Goal: Transaction & Acquisition: Purchase product/service

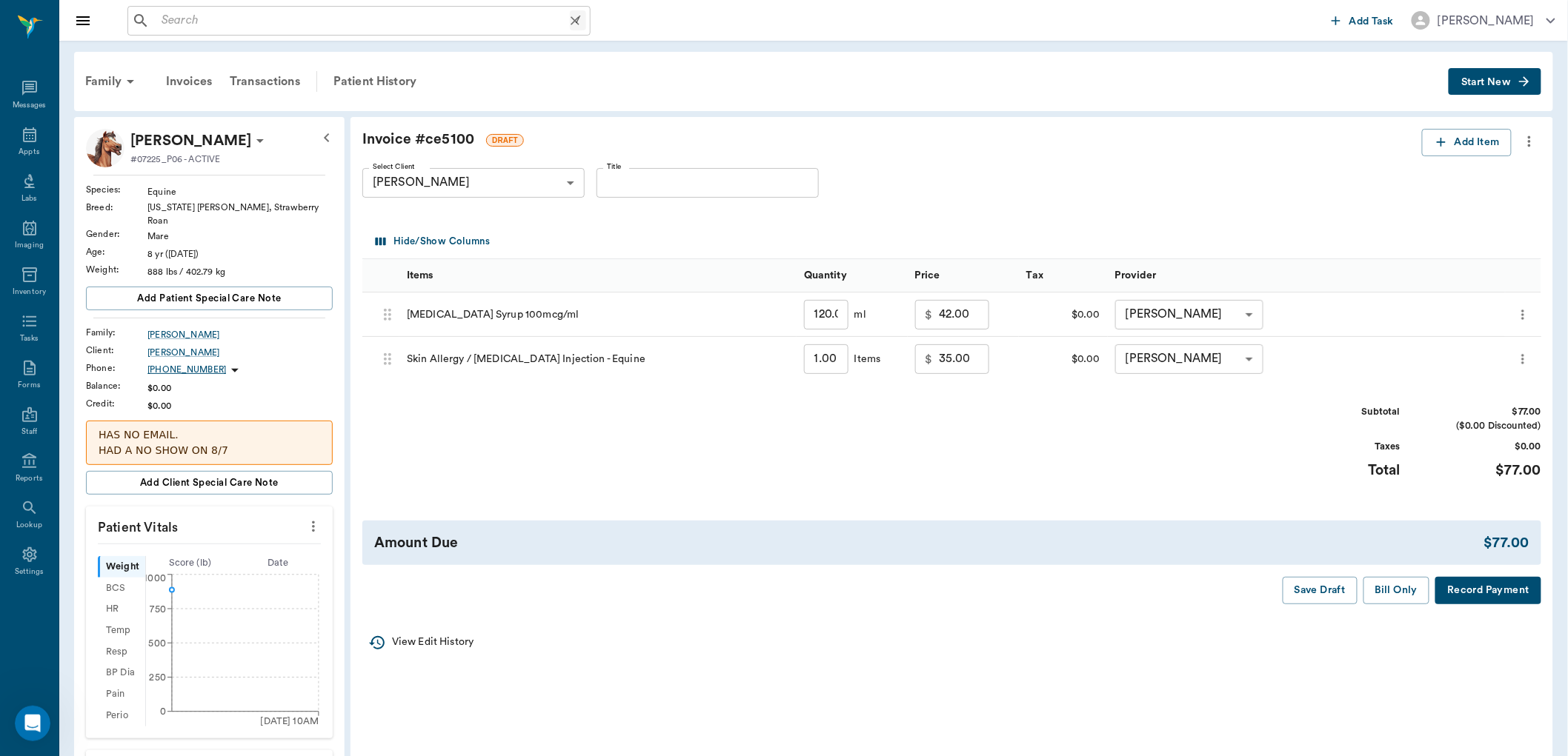
click at [176, 19] on input "text" at bounding box center [362, 20] width 414 height 20
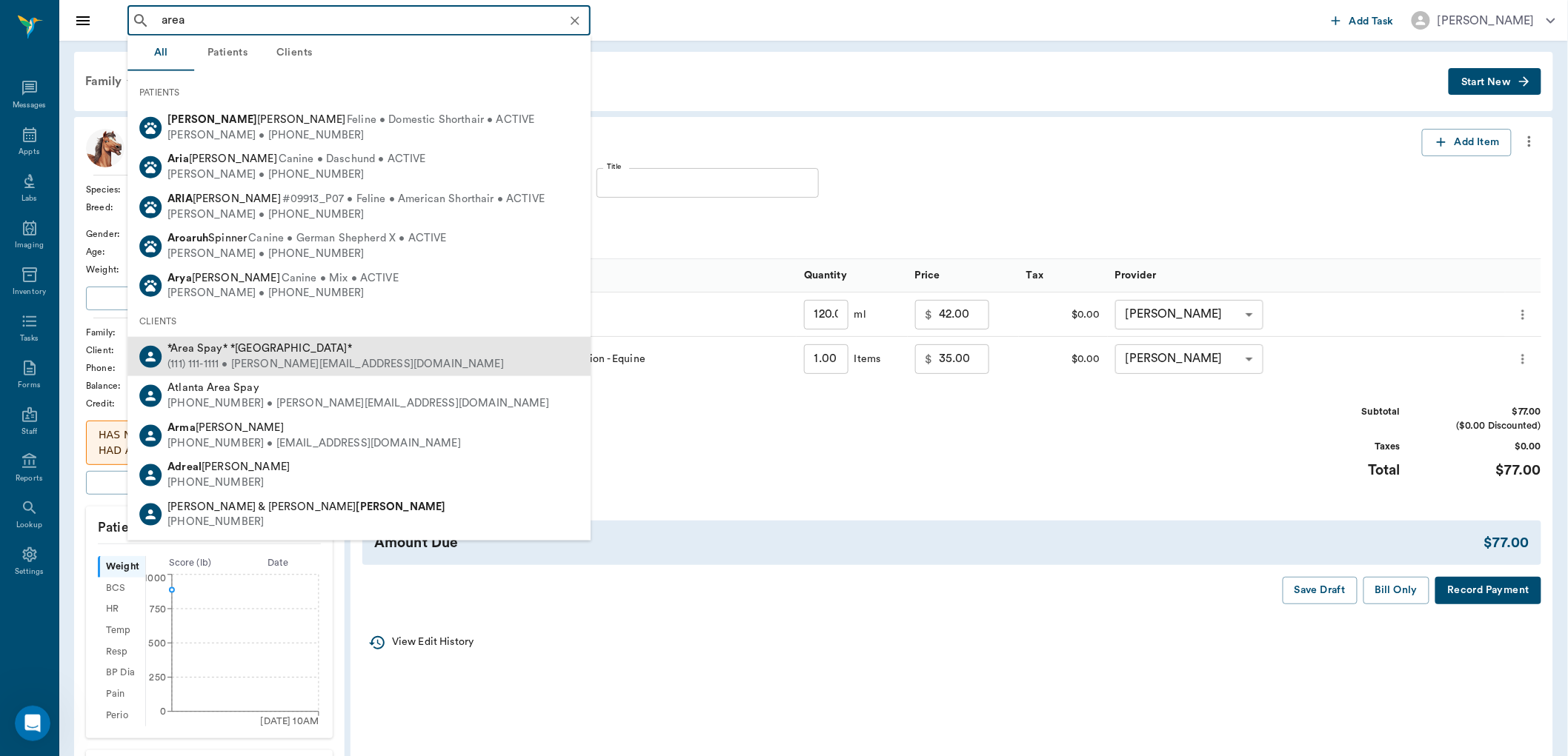
click at [243, 338] on div "*Area Spay* *[GEOGRAPHIC_DATA]* (111) 111-1111 • [PERSON_NAME][EMAIL_ADDRESS][D…" at bounding box center [358, 356] width 463 height 39
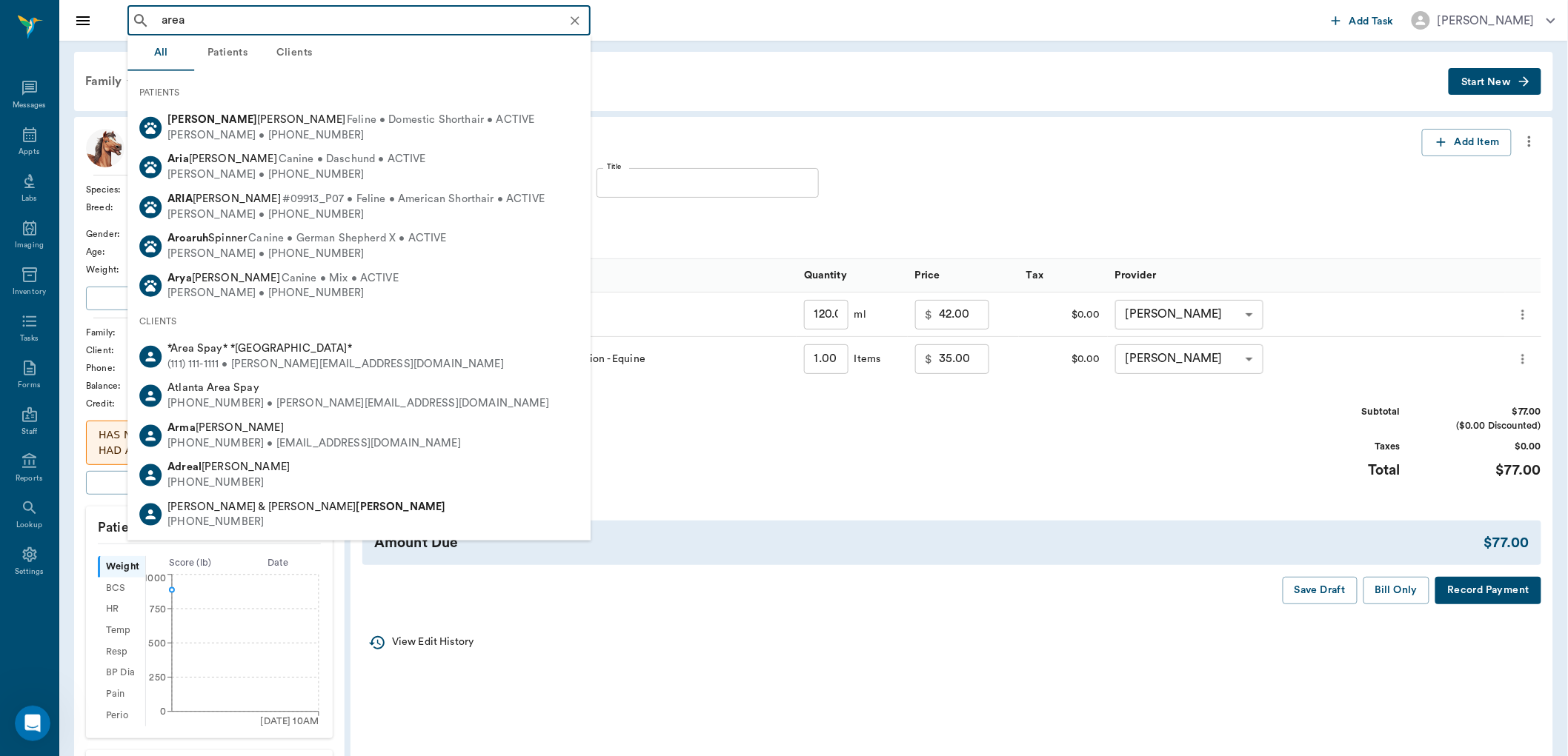
type input "area"
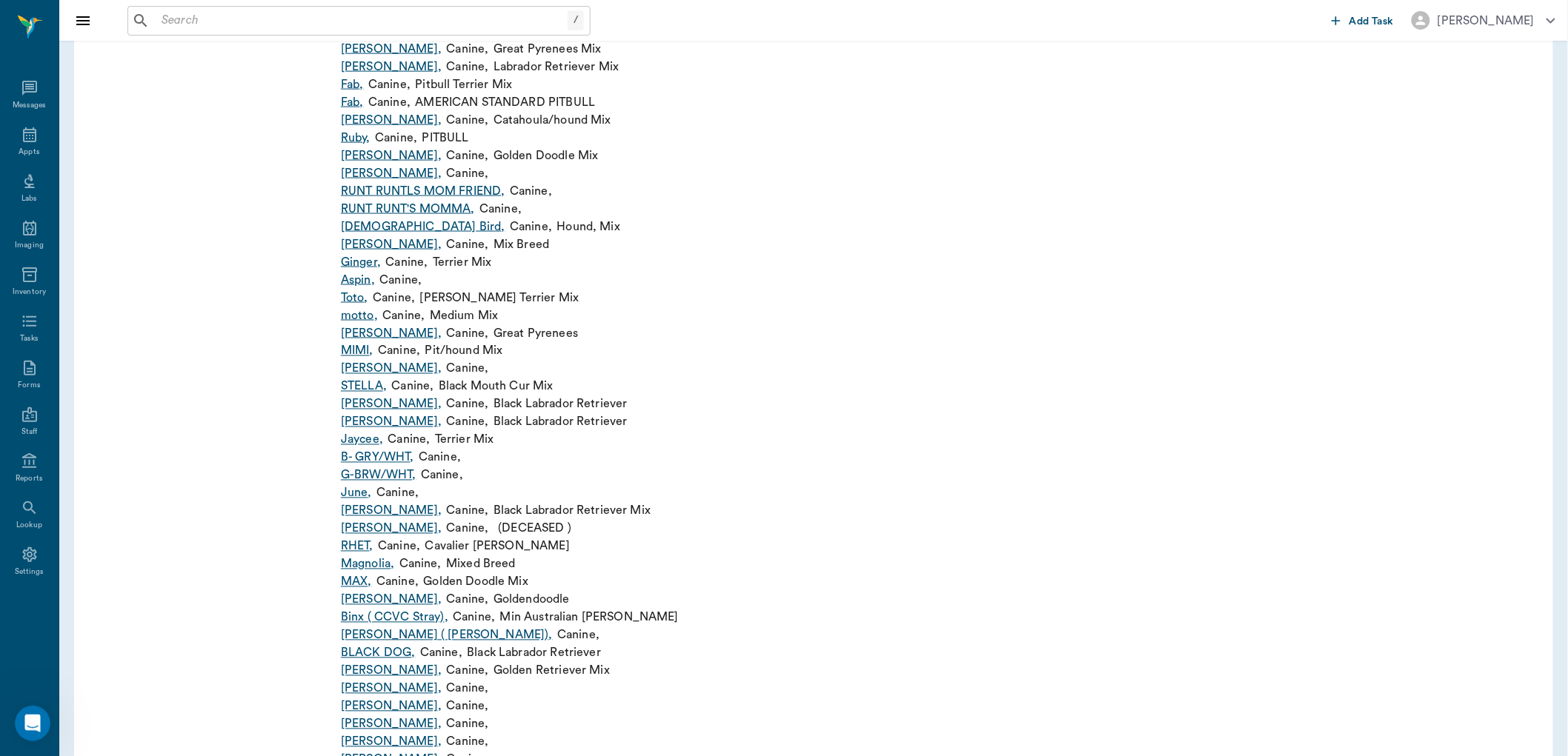
scroll to position [329, 0]
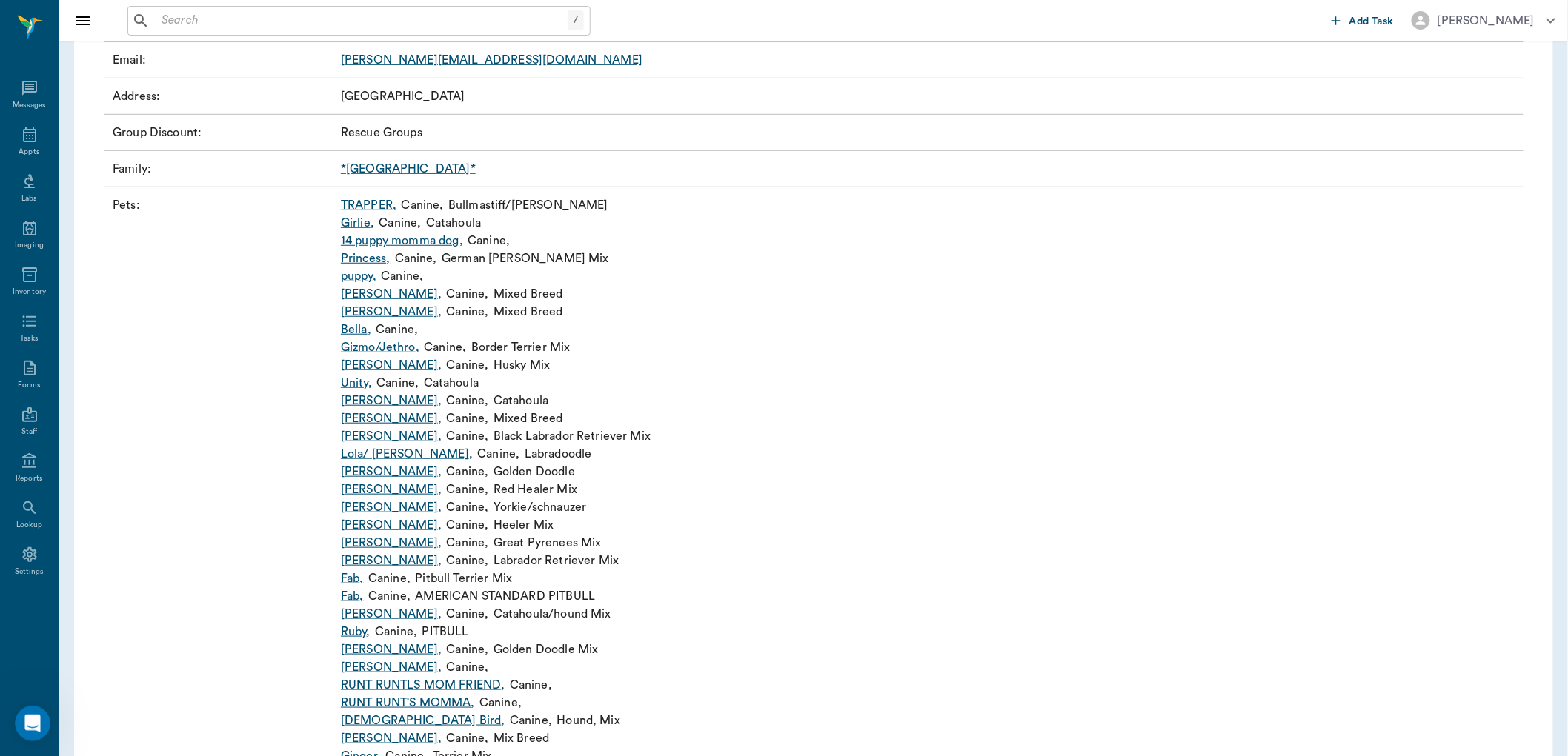
click at [365, 163] on link "*[GEOGRAPHIC_DATA]*" at bounding box center [409, 168] width 135 height 12
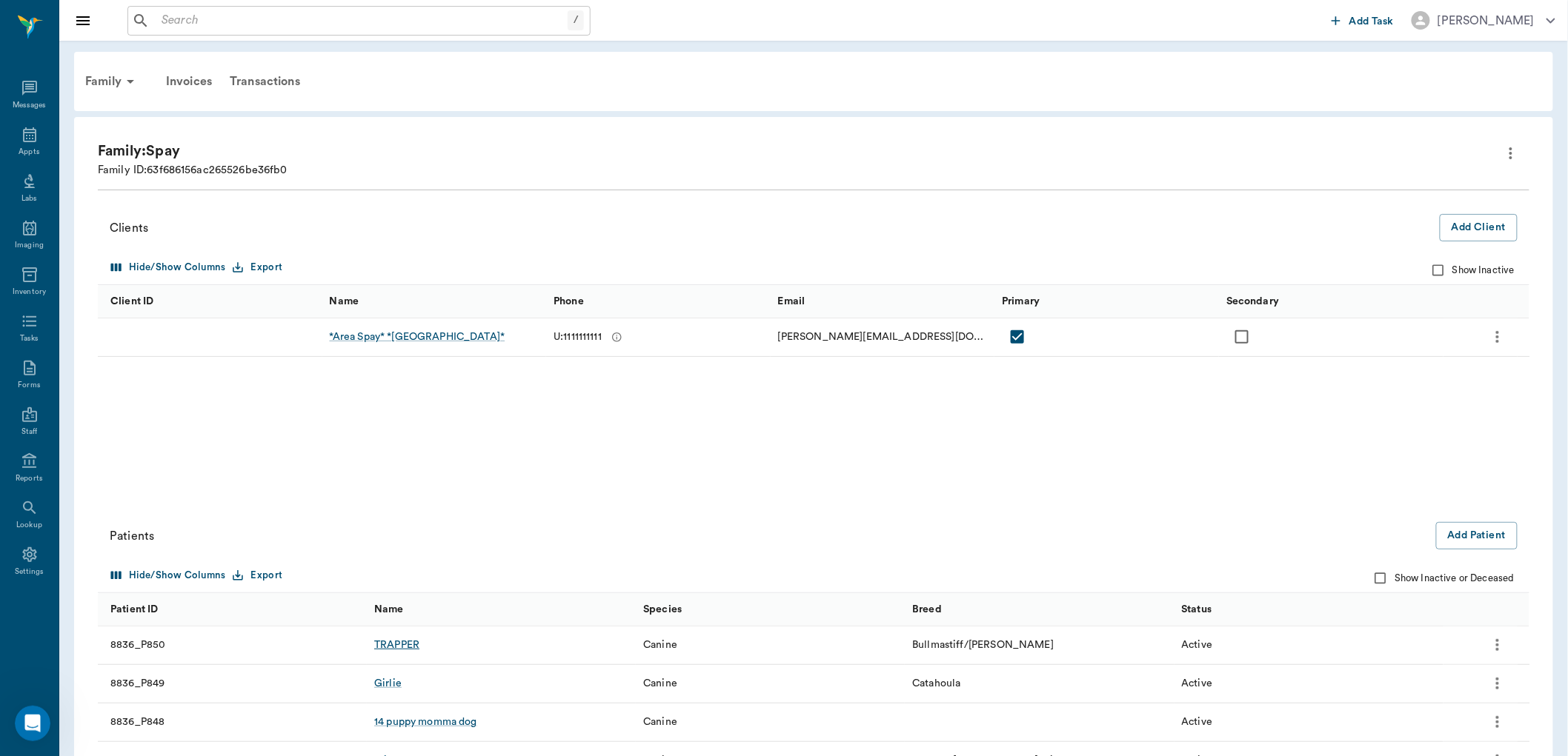
click at [409, 647] on div "TRAPPER" at bounding box center [396, 645] width 45 height 15
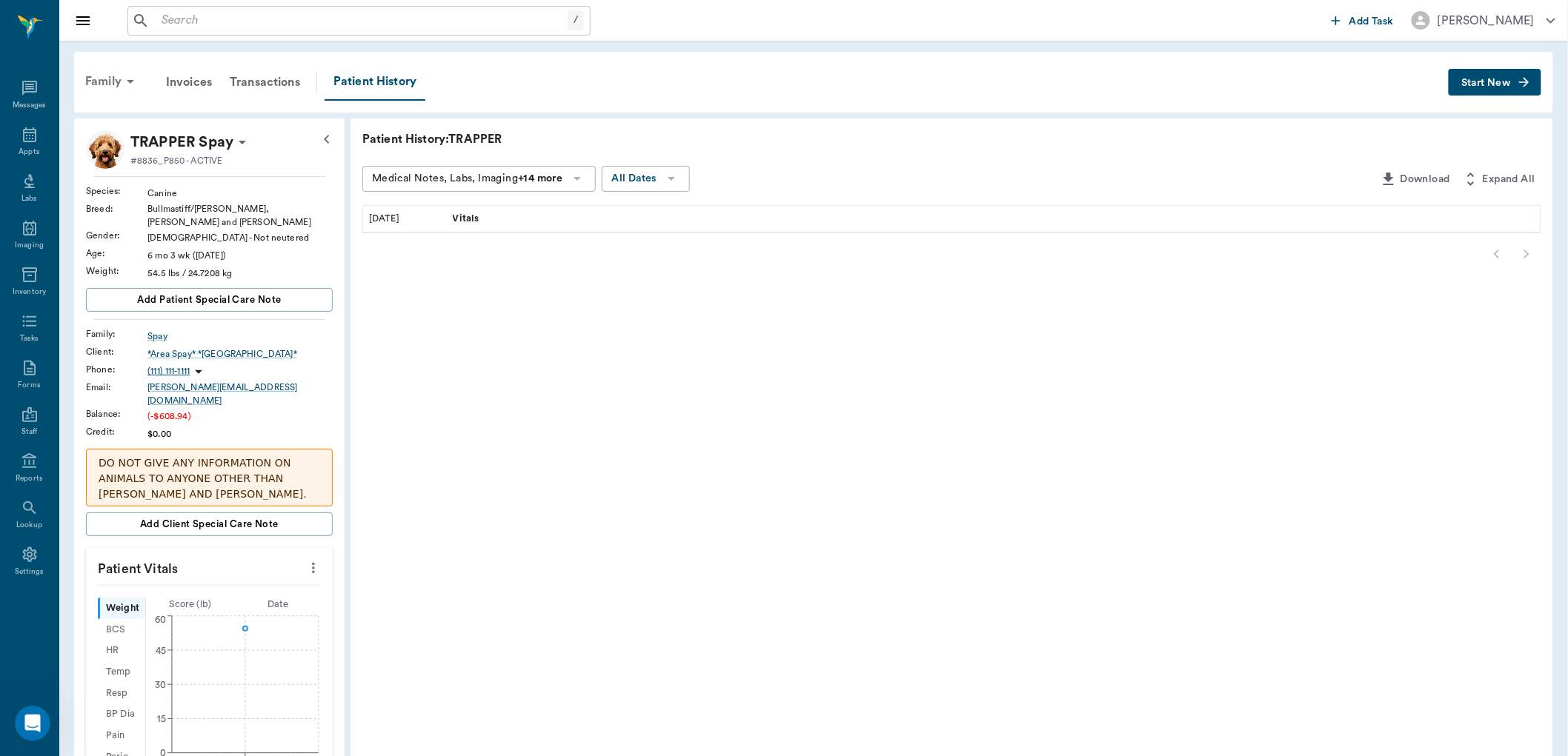
click at [96, 82] on div "Family" at bounding box center [112, 82] width 72 height 36
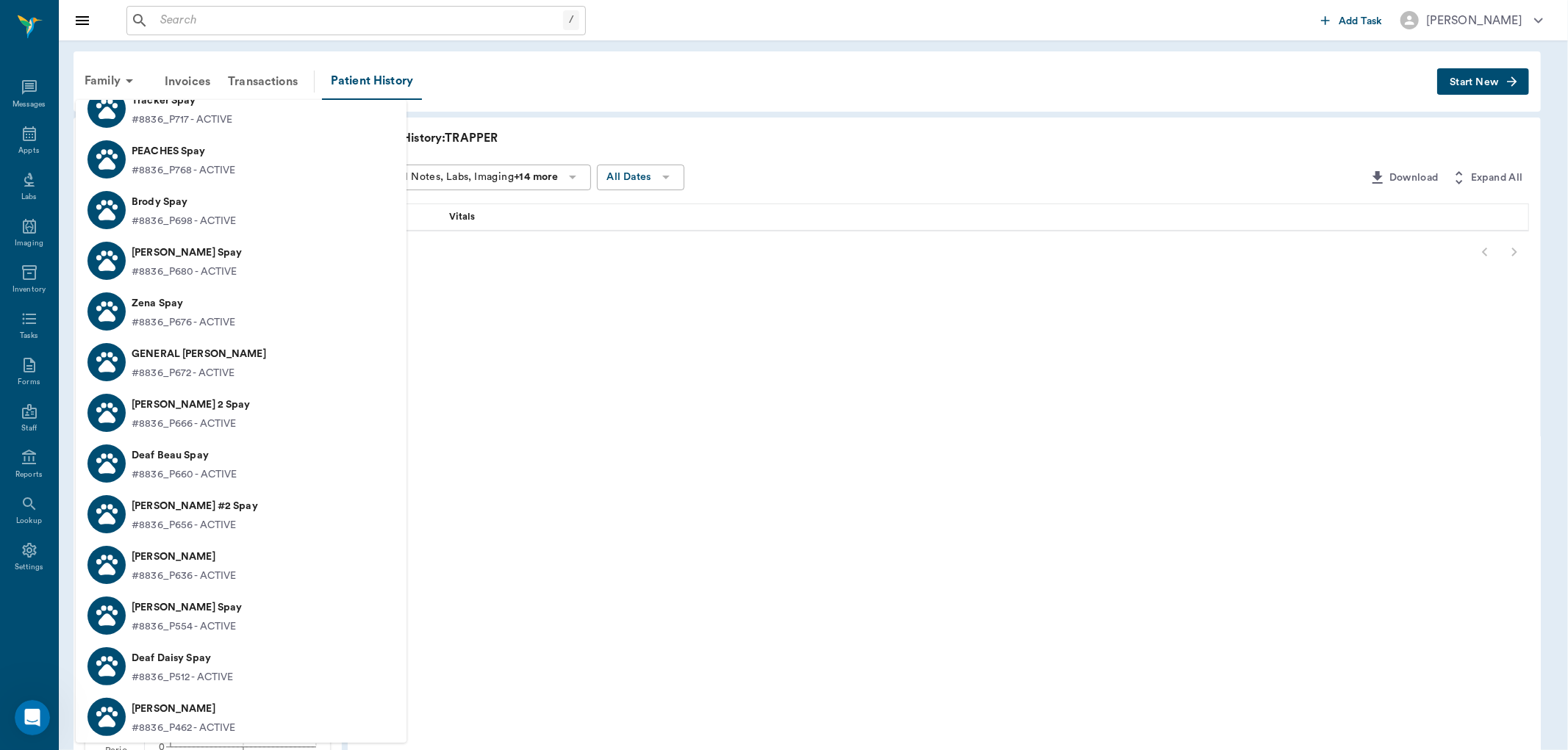
scroll to position [4624, 0]
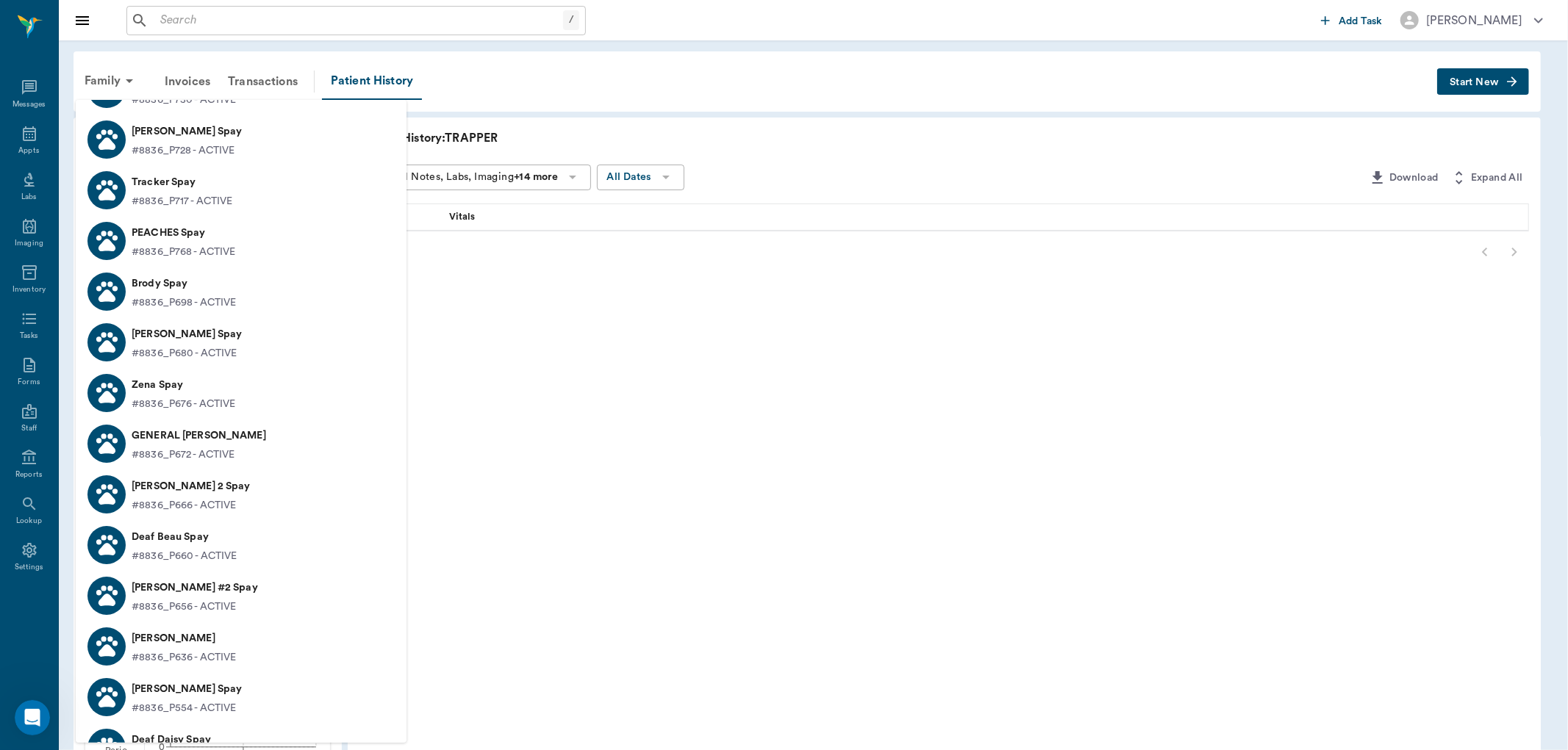
click at [173, 437] on p "GENERAL [PERSON_NAME]" at bounding box center [198, 435] width 135 height 24
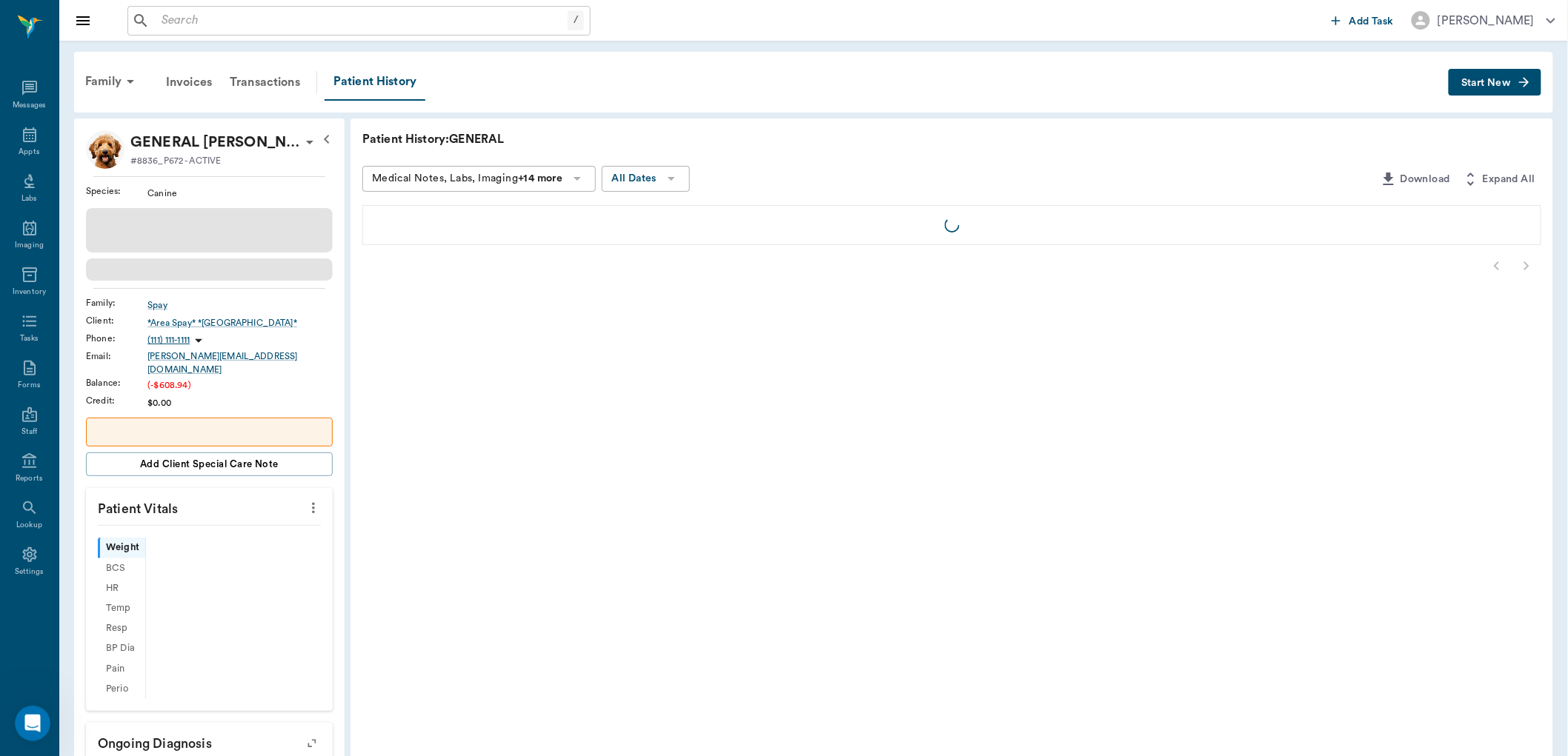
click at [1498, 83] on span "Start New" at bounding box center [1486, 83] width 50 height 0
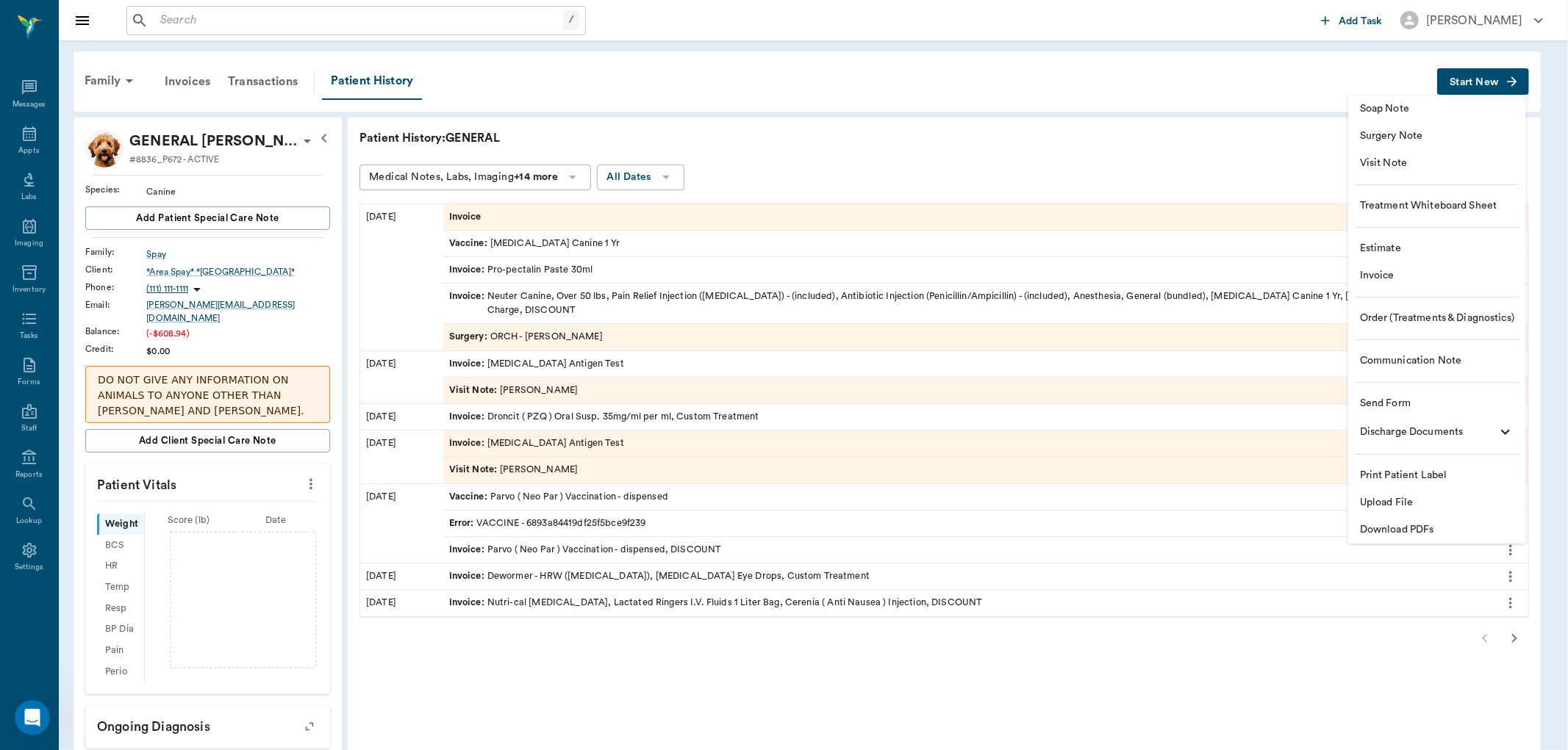
click at [1378, 274] on span "Invoice" at bounding box center [1437, 276] width 154 height 16
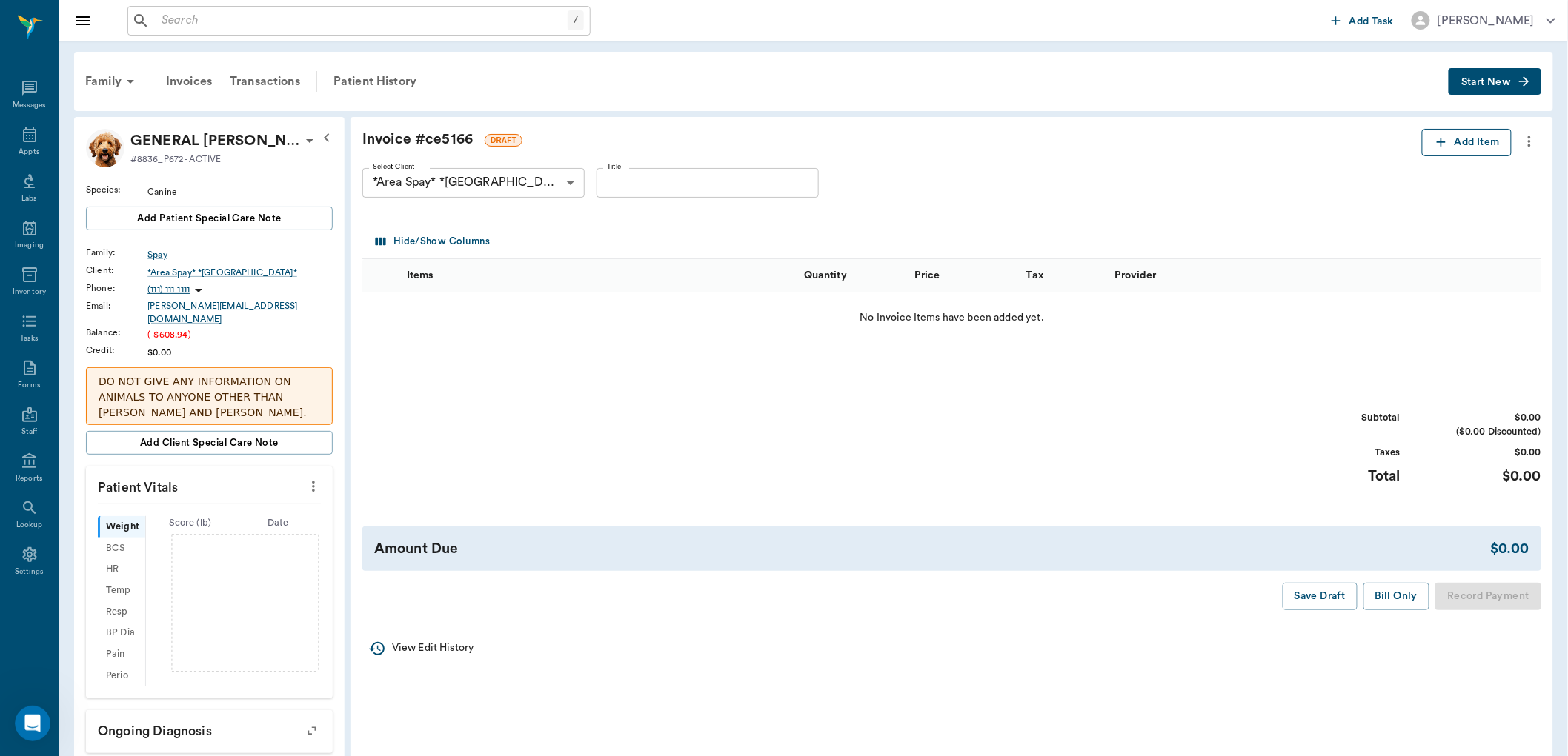
click at [1435, 141] on icon "button" at bounding box center [1441, 142] width 15 height 15
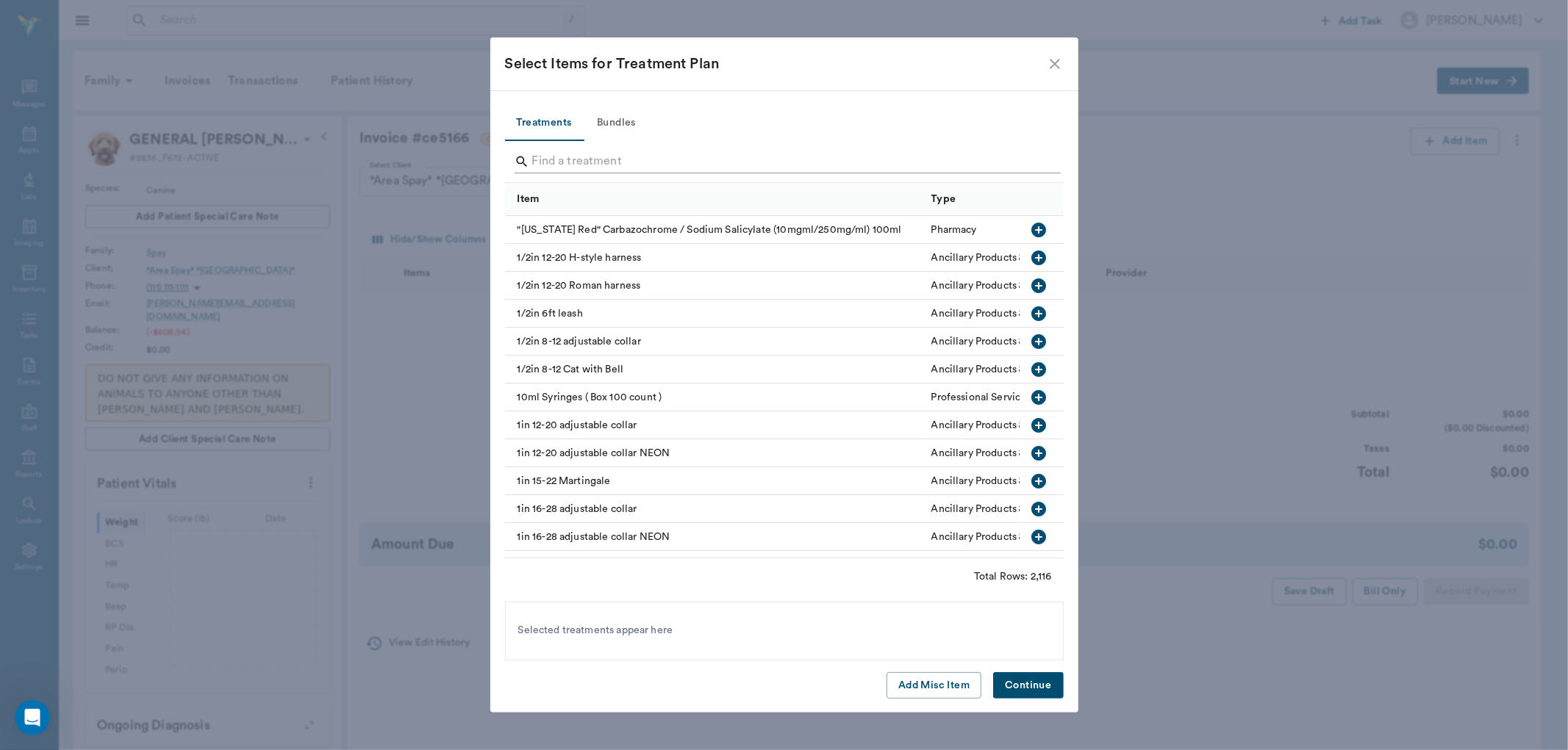
click at [542, 161] on input "Search" at bounding box center [785, 161] width 507 height 24
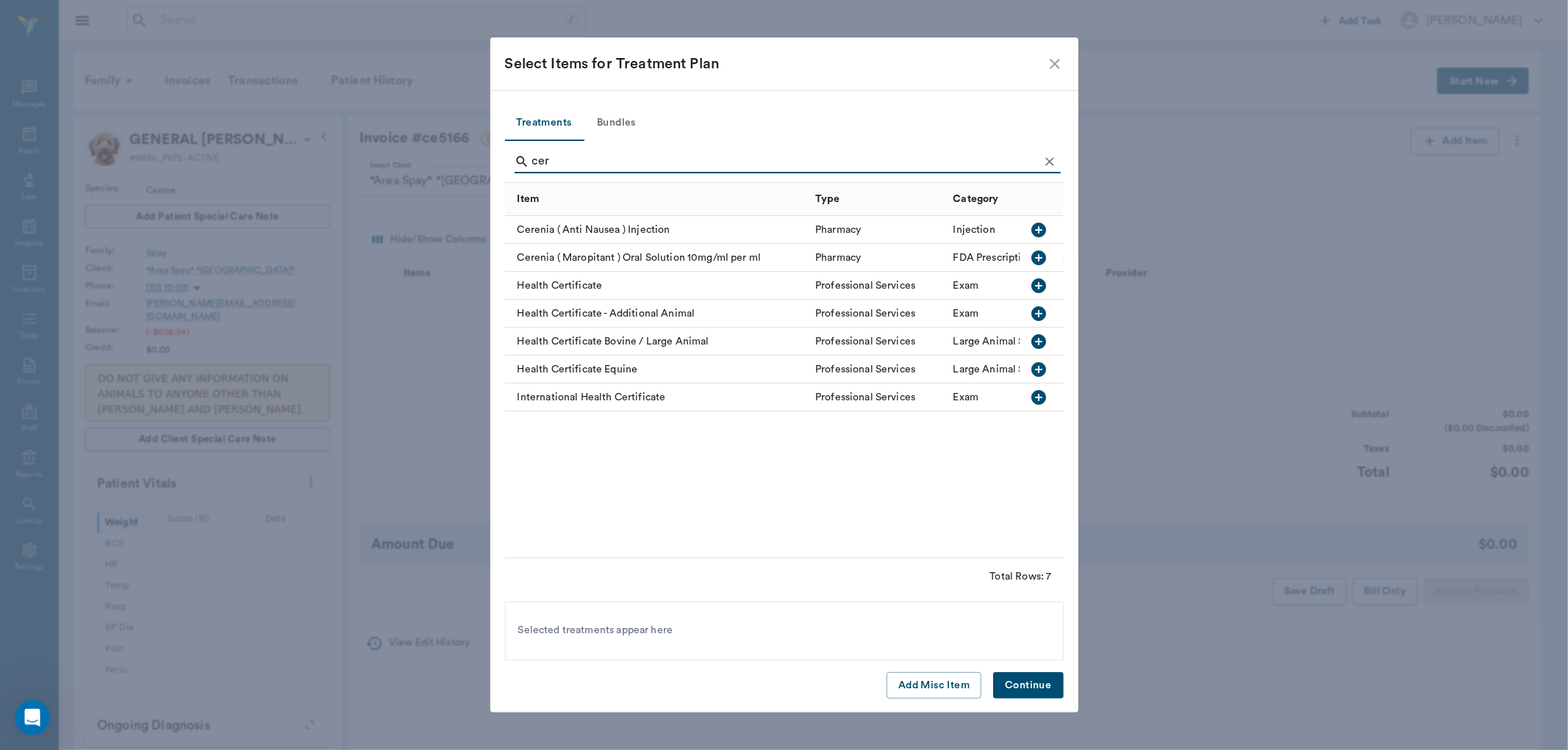
type input "cer"
click at [1035, 259] on icon "button" at bounding box center [1038, 257] width 15 height 15
click at [1039, 684] on button "Continue" at bounding box center [1028, 686] width 70 height 27
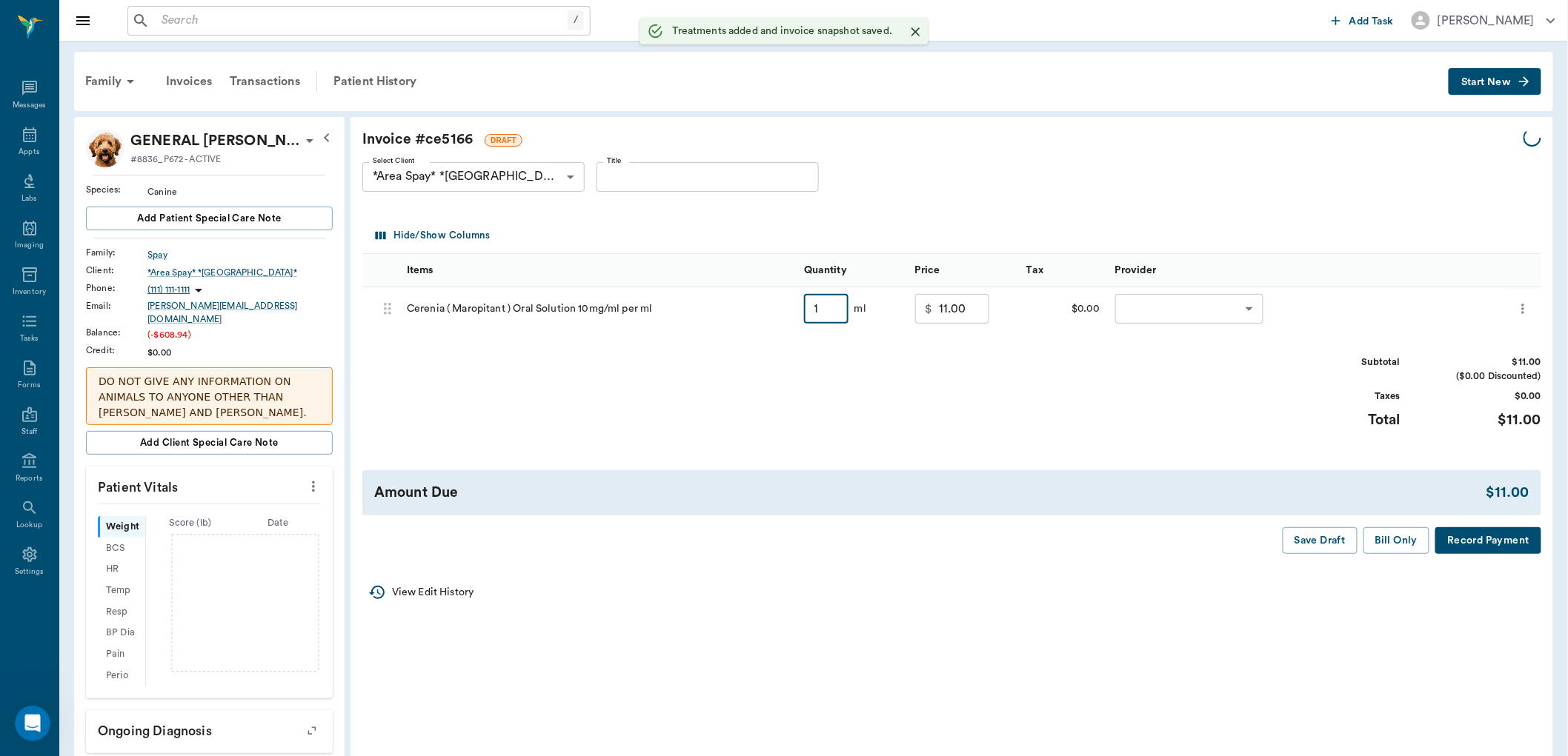
click at [821, 316] on input "1" at bounding box center [826, 308] width 44 height 29
type input "17"
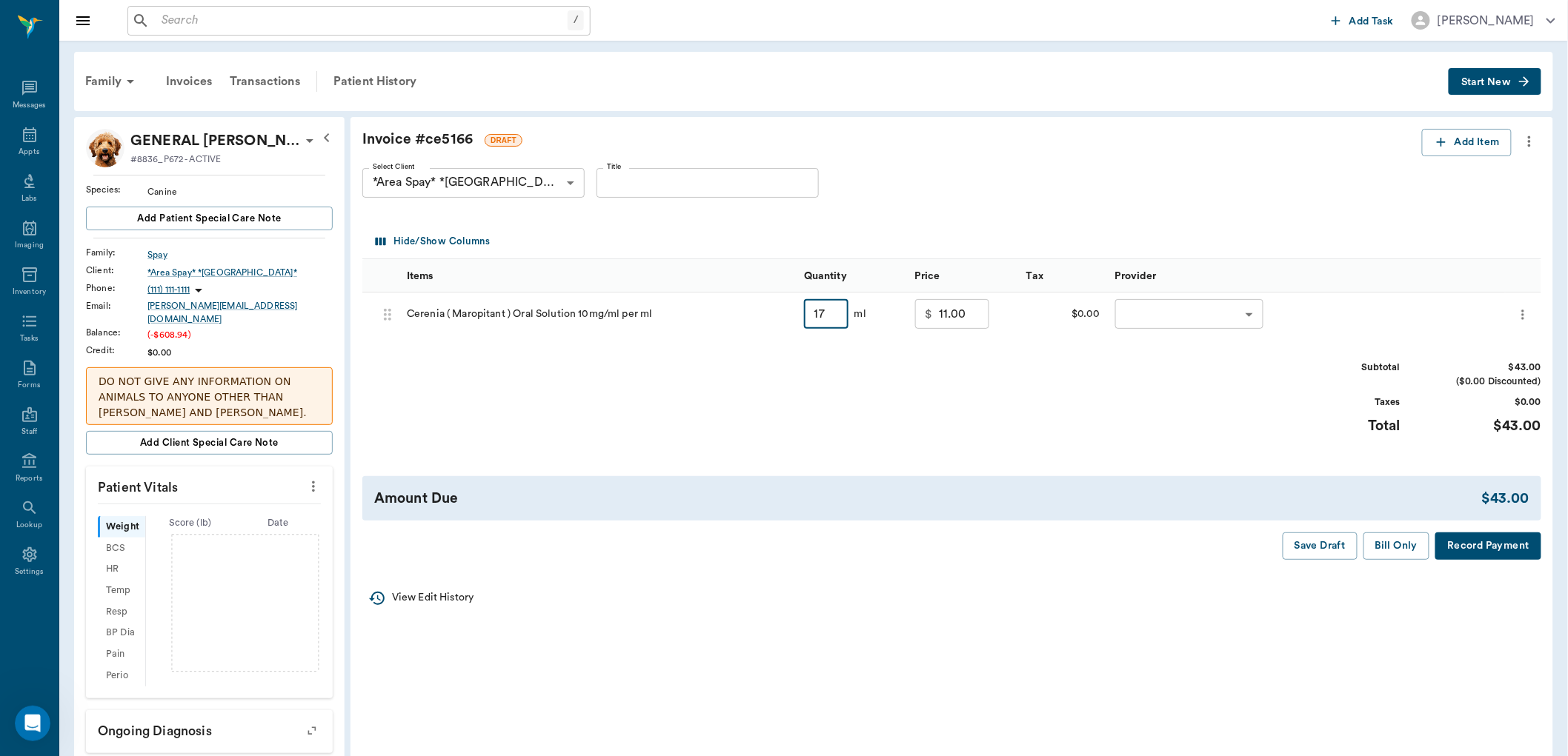
type input "43.00"
type input "17"
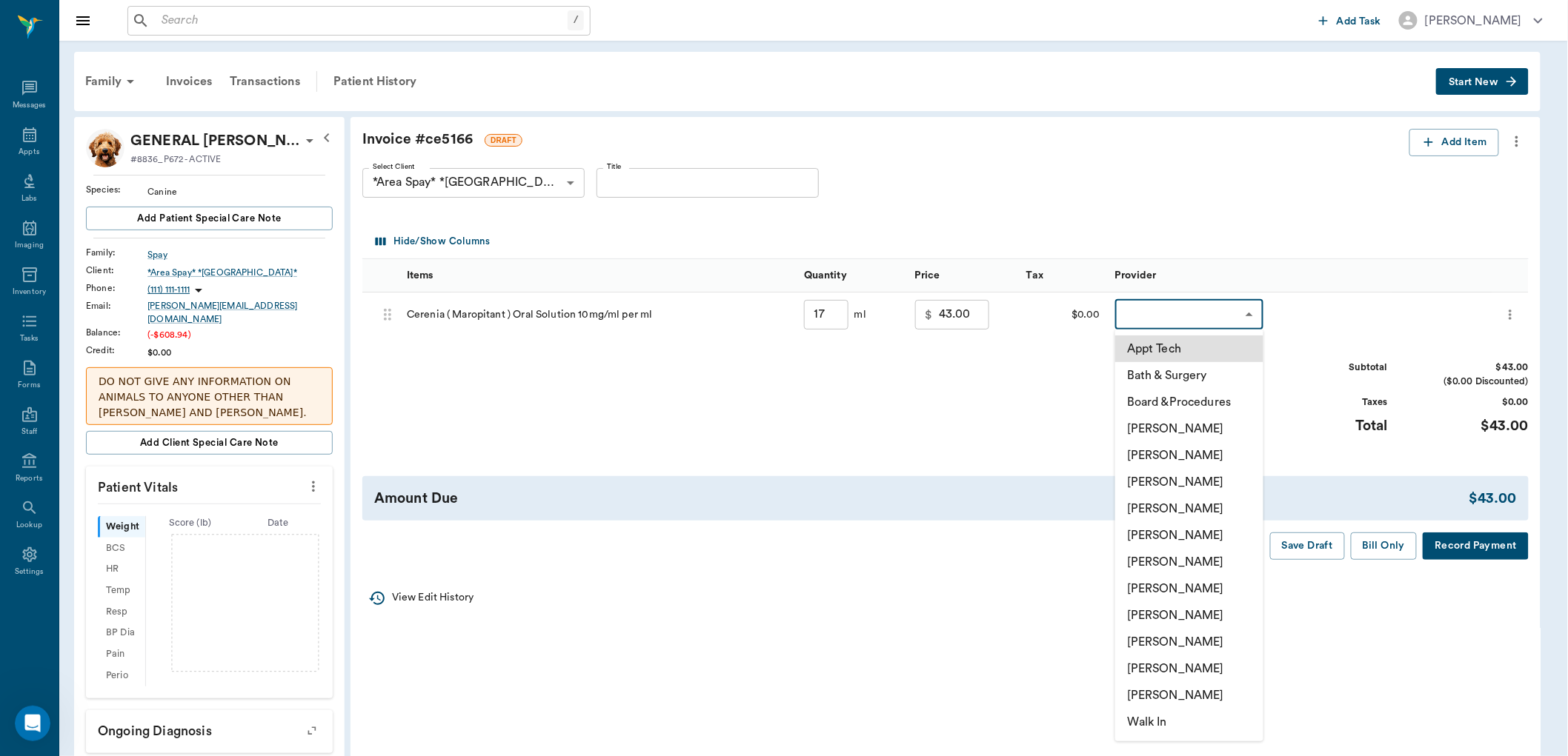
click at [1188, 323] on body "/ ​ Add Task [PERSON_NAME] Nectar Messages Appts Labs Imaging Inventory Tasks F…" at bounding box center [784, 660] width 1568 height 1321
drag, startPoint x: 1179, startPoint y: 639, endPoint x: 1181, endPoint y: 631, distance: 8.2
click at [1180, 639] on li "[PERSON_NAME]" at bounding box center [1189, 642] width 148 height 27
type input "none-63ec2ede52e12b0ba117d0d7"
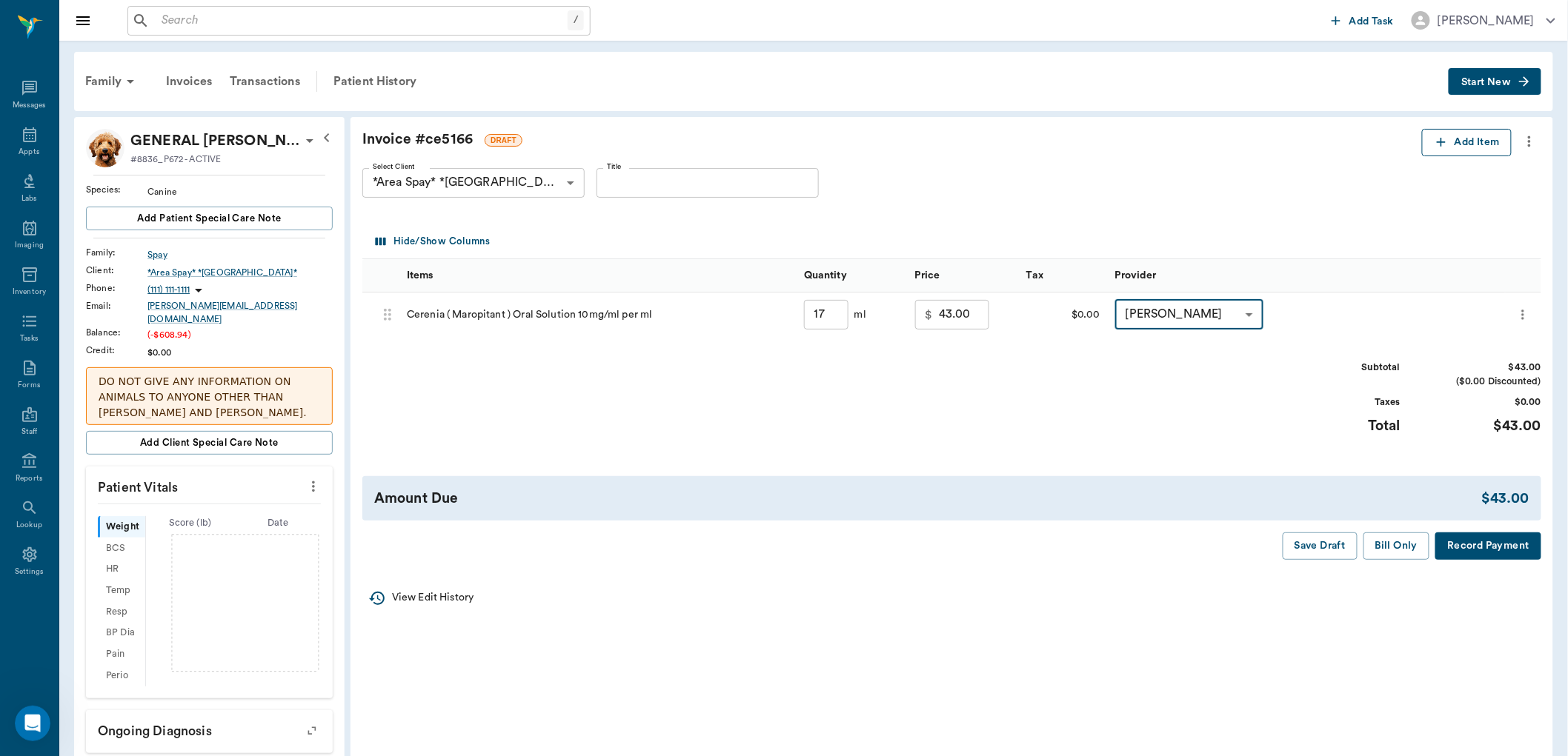
click at [1443, 140] on icon "button" at bounding box center [1441, 142] width 15 height 15
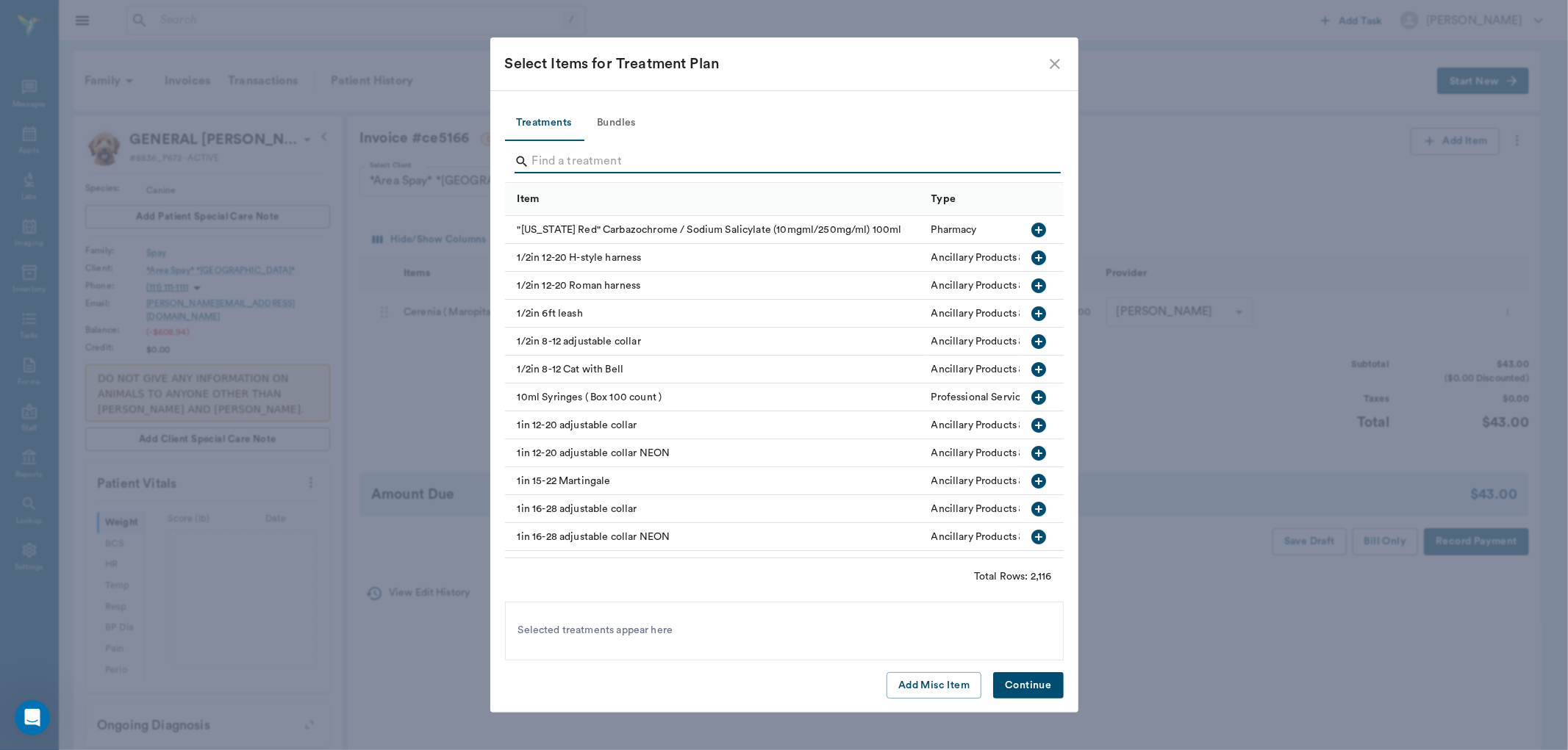
click at [561, 166] on input "Search" at bounding box center [785, 161] width 507 height 24
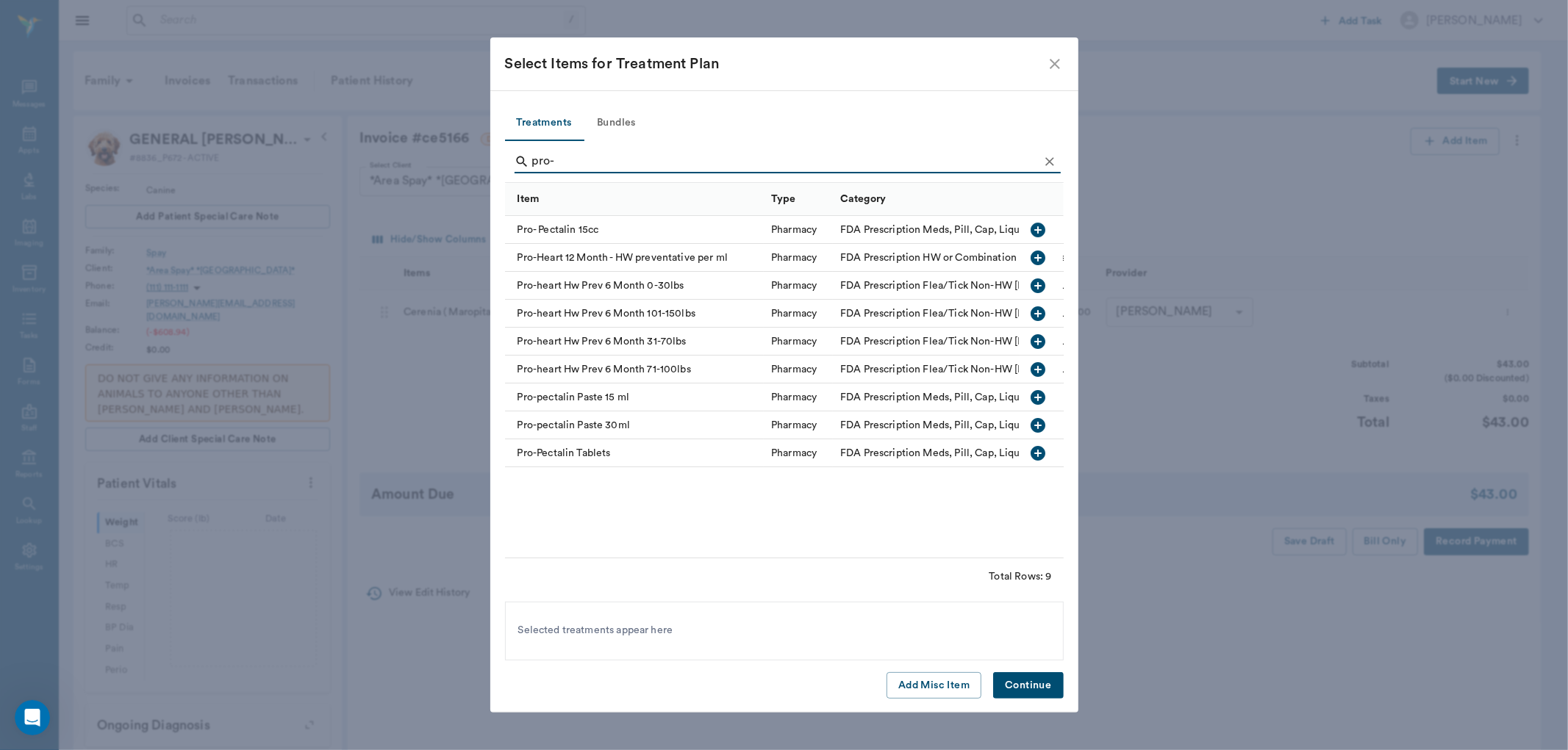
type input "pro-"
click at [1037, 397] on icon "button" at bounding box center [1038, 397] width 18 height 18
click at [1046, 684] on button "Continue" at bounding box center [1028, 686] width 70 height 27
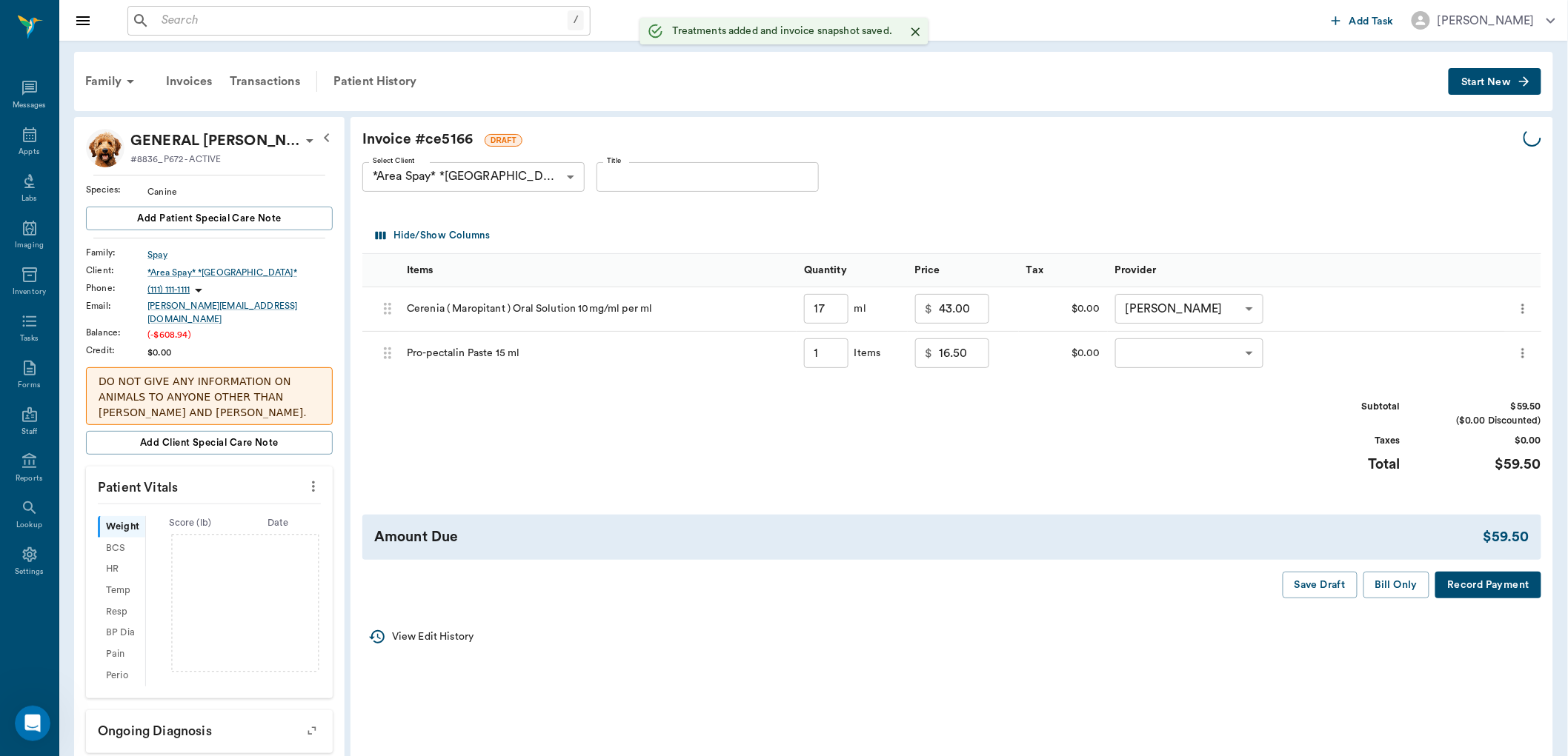
click at [1154, 360] on body "/ ​ Add Task [PERSON_NAME] Nectar Messages Appts Labs Imaging Inventory Tasks F…" at bounding box center [784, 660] width 1568 height 1321
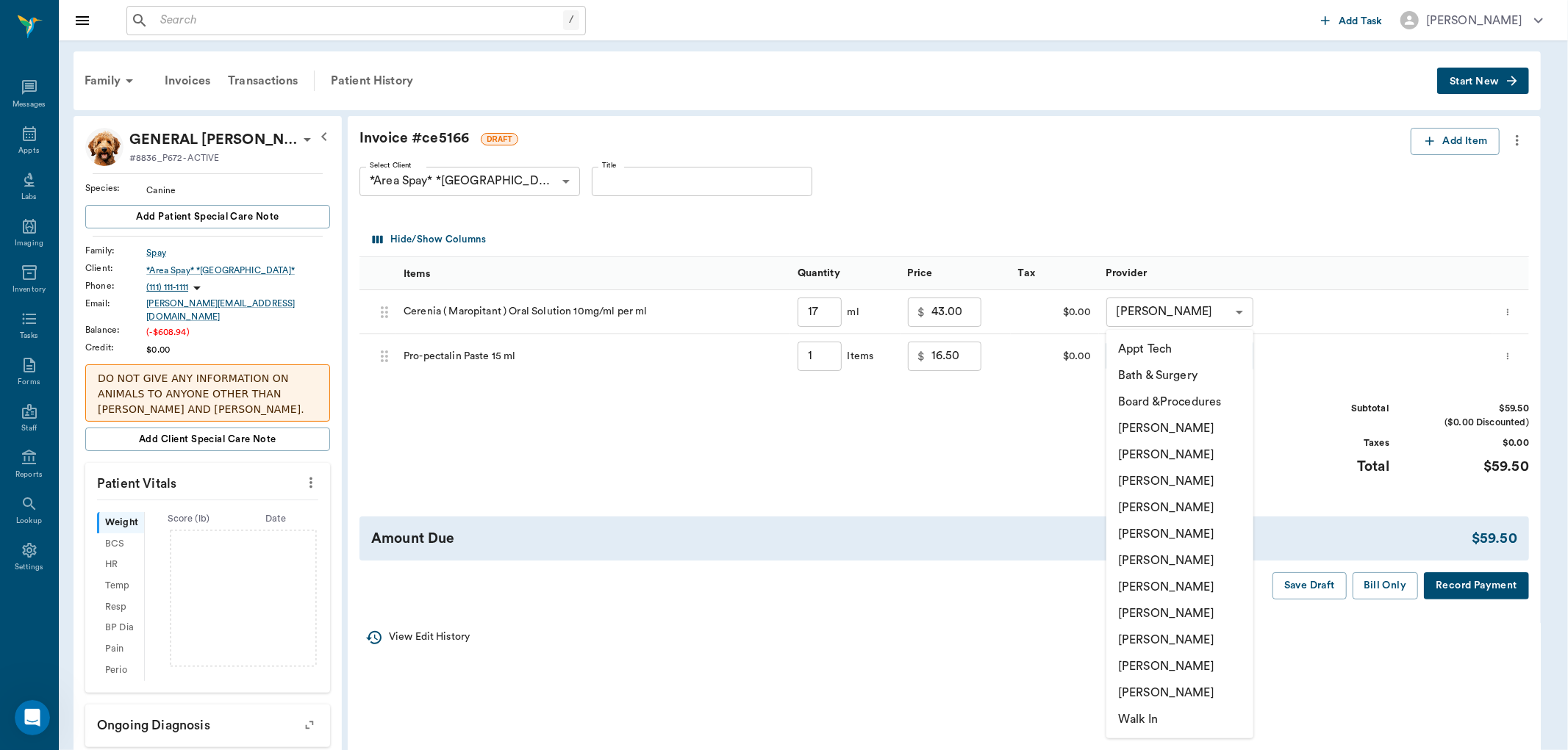
type input "17.00"
type input "1.00"
click at [1136, 637] on li "[PERSON_NAME]" at bounding box center [1179, 640] width 147 height 26
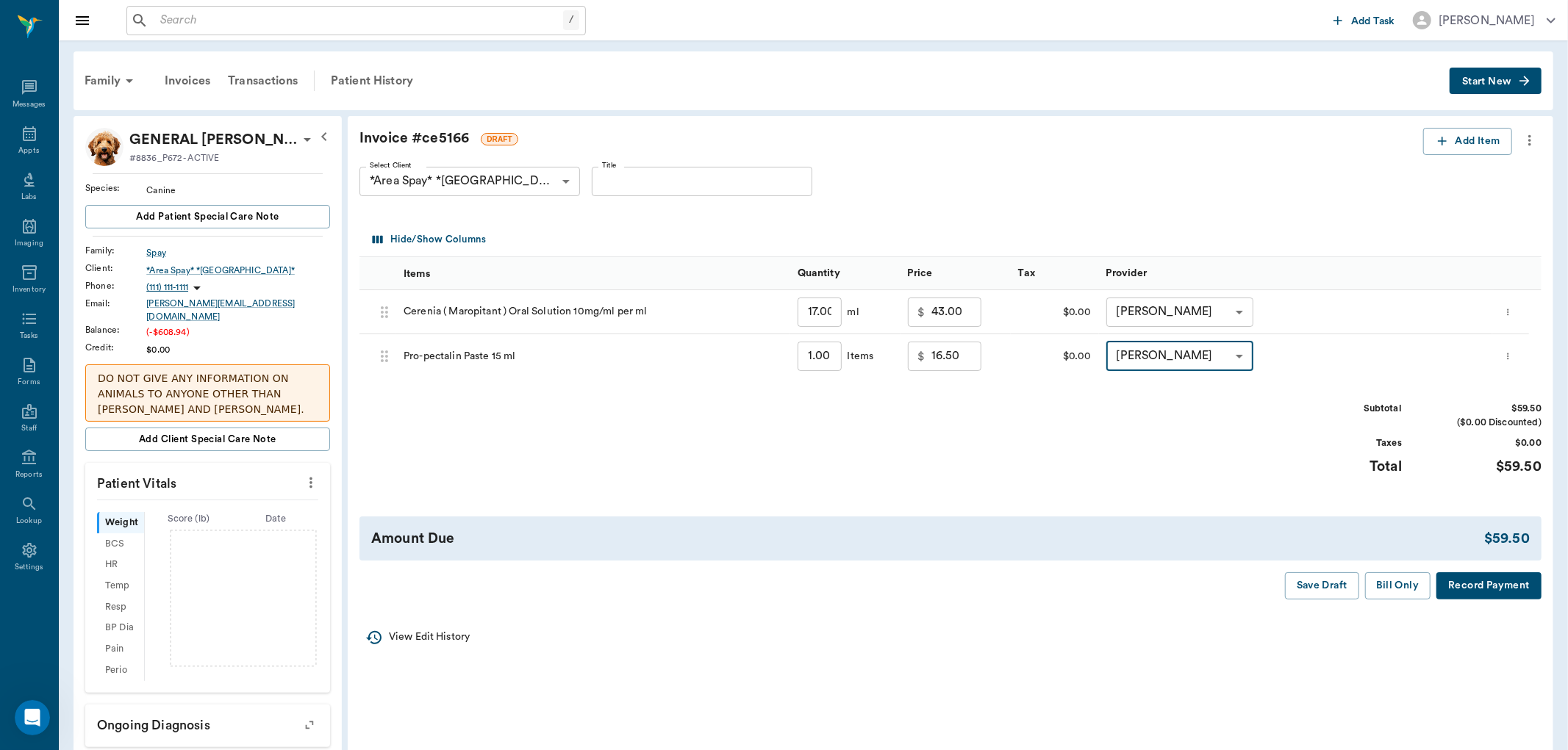
type input "none-63ec2ede52e12b0ba117d0d7"
click at [1379, 586] on button "Bill Only" at bounding box center [1386, 586] width 66 height 27
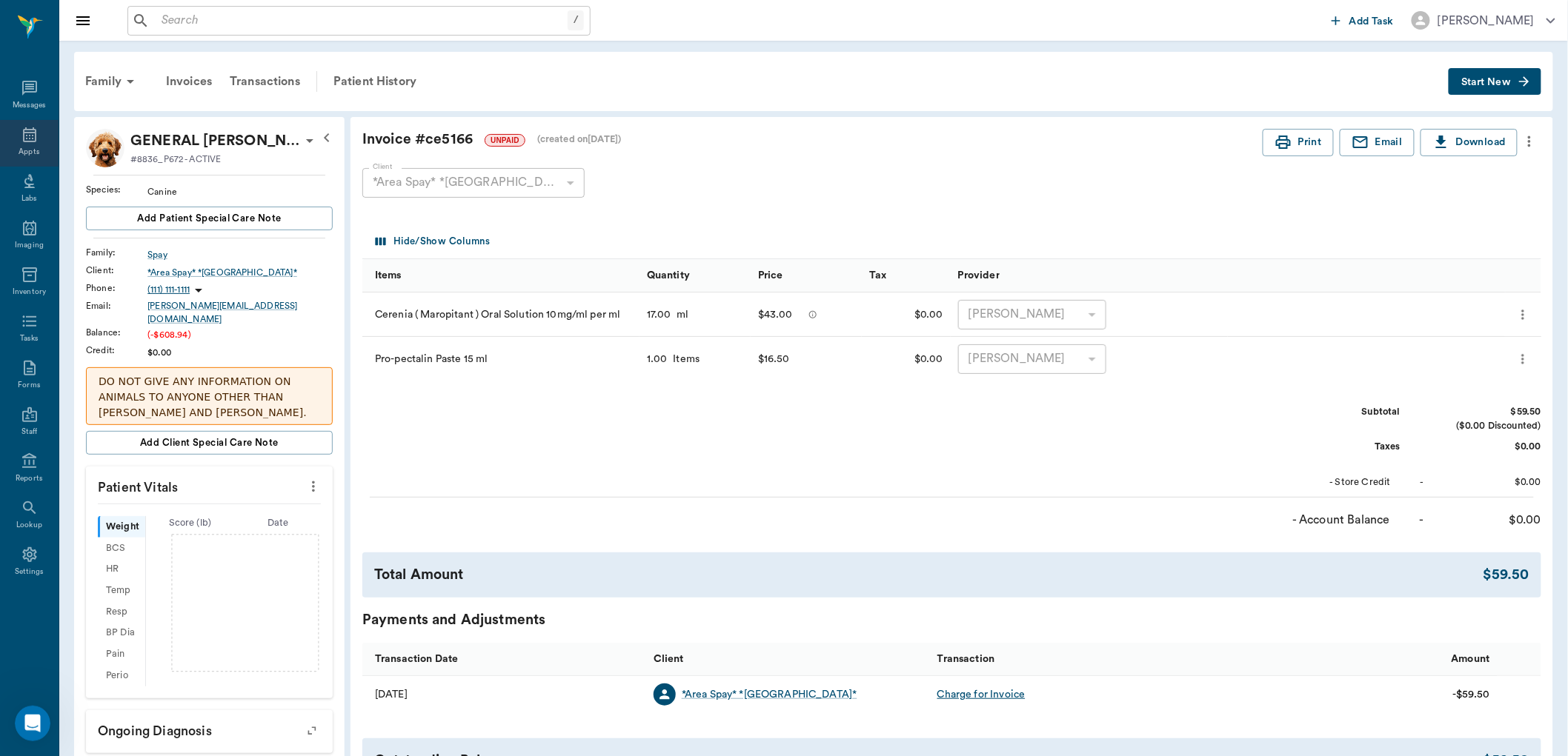
click at [26, 139] on icon at bounding box center [29, 135] width 18 height 18
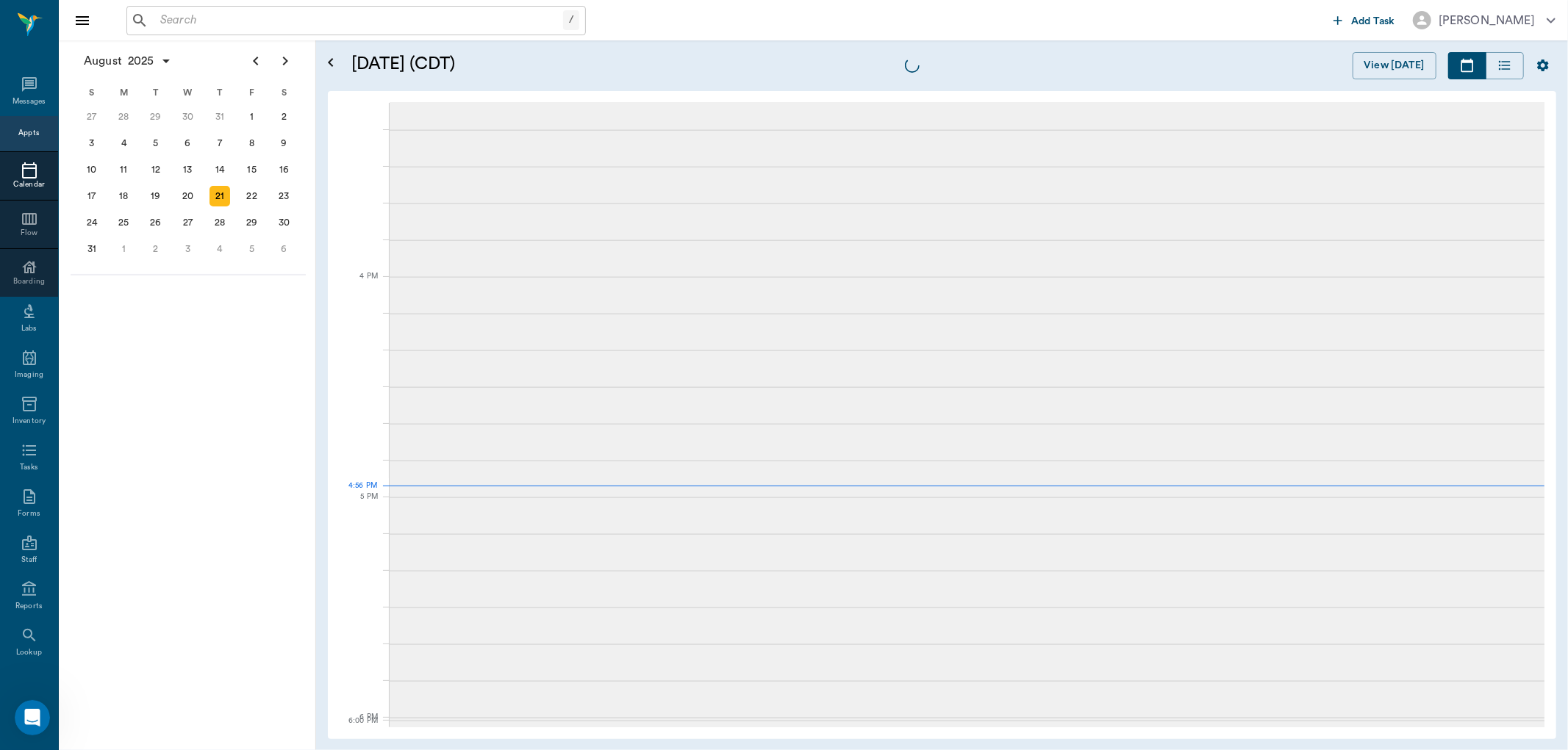
scroll to position [1764, 0]
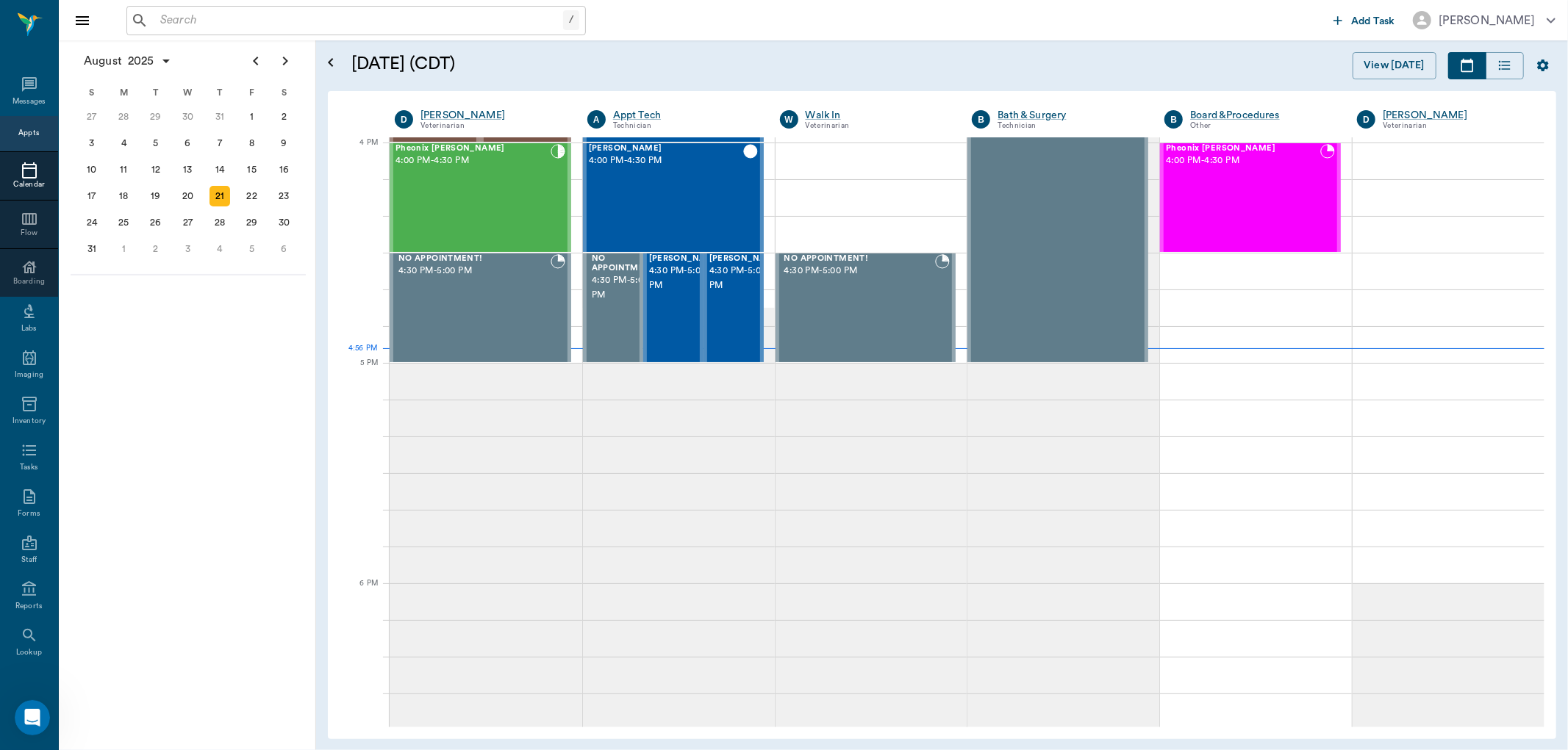
drag, startPoint x: 177, startPoint y: 23, endPoint x: 166, endPoint y: 32, distance: 14.2
click at [178, 23] on input "text" at bounding box center [359, 20] width 409 height 20
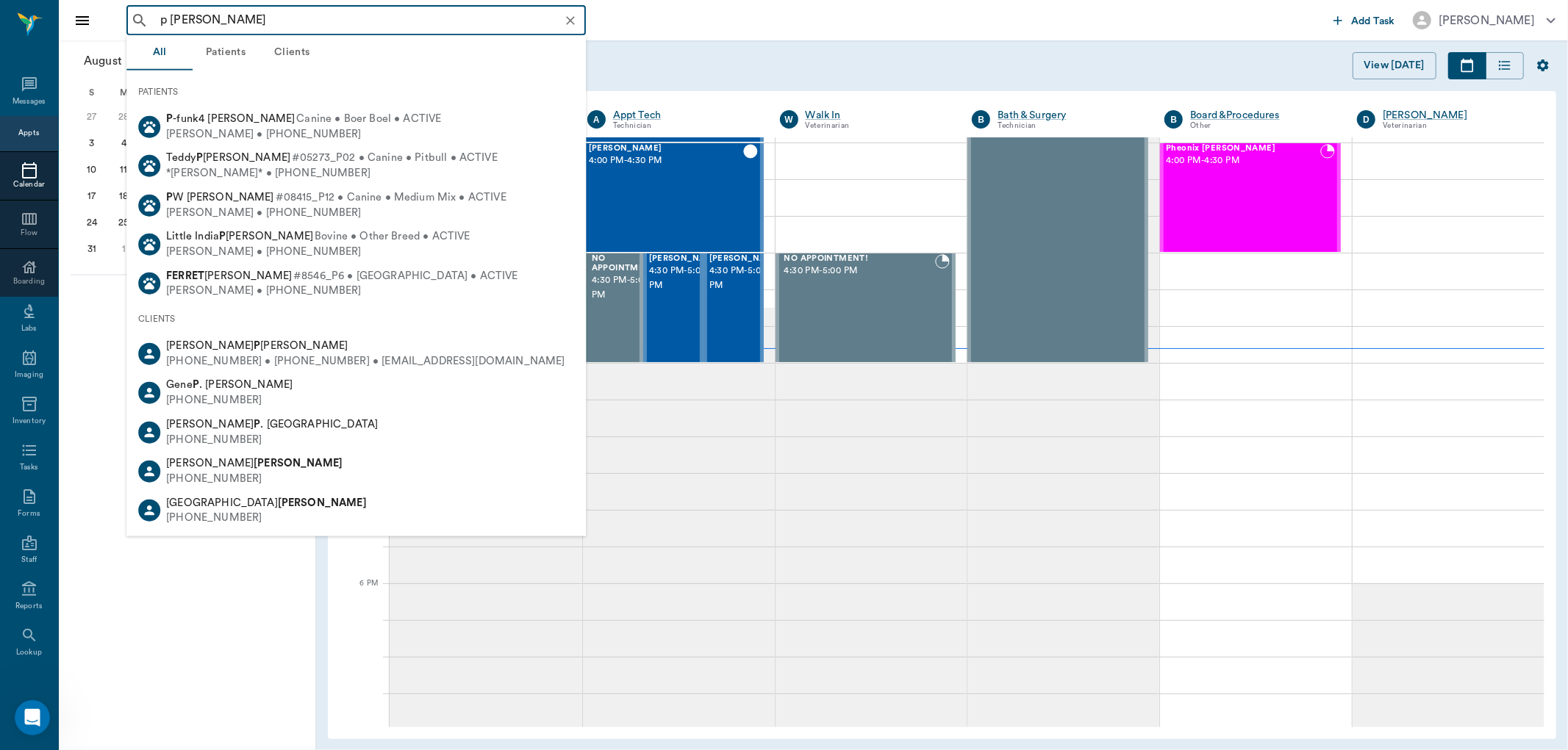
type input "[PERSON_NAME]"
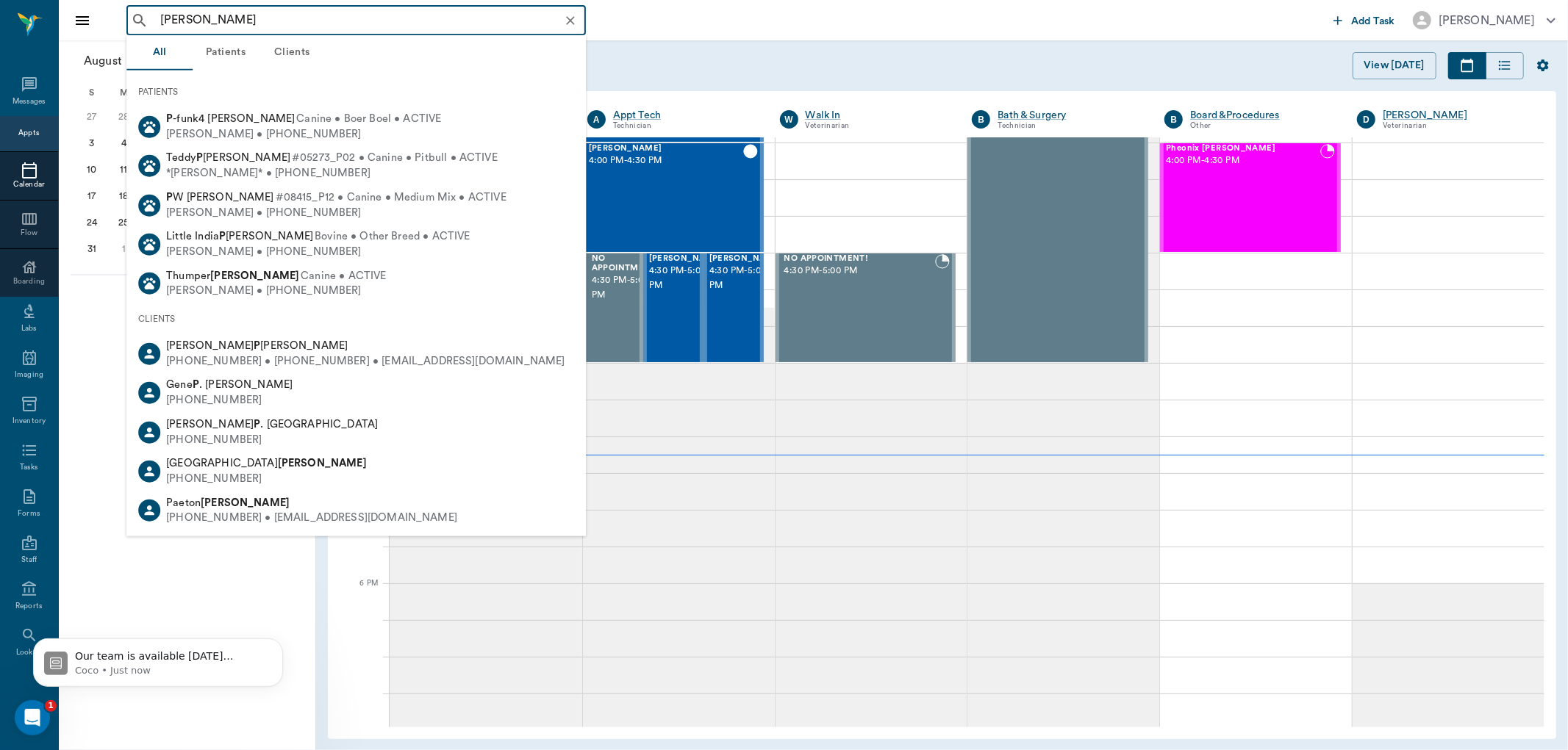
scroll to position [0, 0]
